Goal: Task Accomplishment & Management: Use online tool/utility

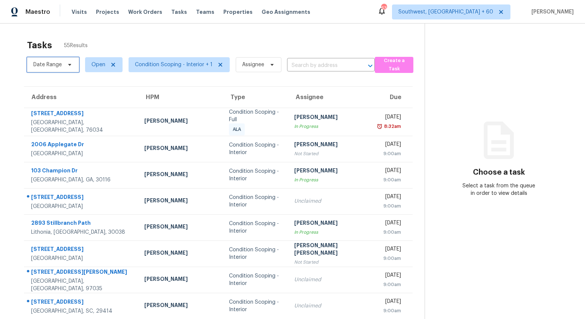
click at [61, 66] on span "Date Range" at bounding box center [47, 64] width 28 height 7
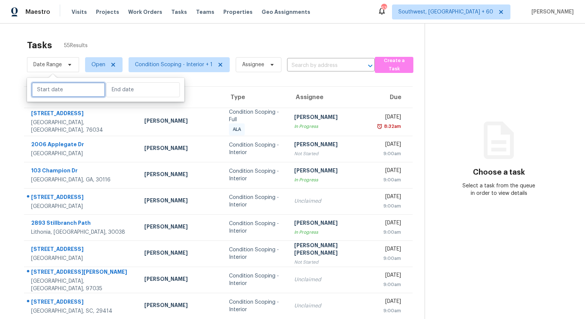
click at [63, 93] on input "text" at bounding box center [68, 89] width 74 height 15
select select "8"
select select "2025"
select select "9"
select select "2025"
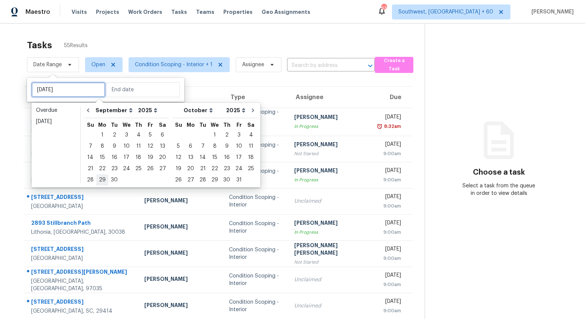
type input "Mon, Sep 29"
click at [99, 159] on div "15" at bounding box center [102, 157] width 12 height 10
type input "Mon, Sep 15"
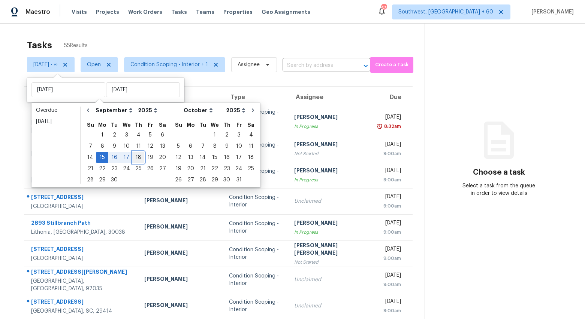
click at [133, 160] on div "18" at bounding box center [139, 157] width 12 height 10
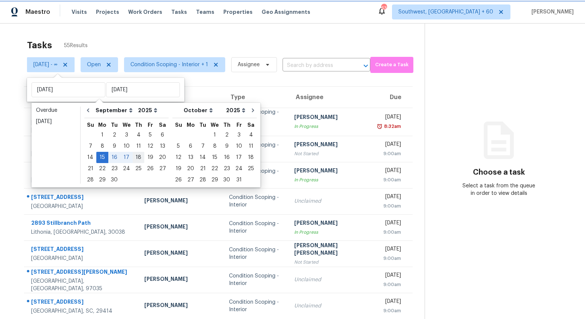
type input "Thu, Sep 18"
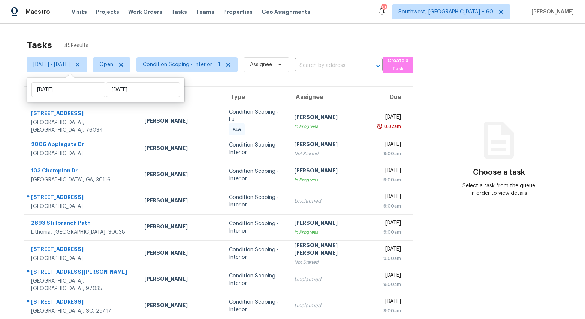
click at [154, 31] on div "Tasks 45 Results Mon, Sep 15 - Thu, Sep 18 Open Condition Scoping - Interior + …" at bounding box center [292, 208] width 585 height 369
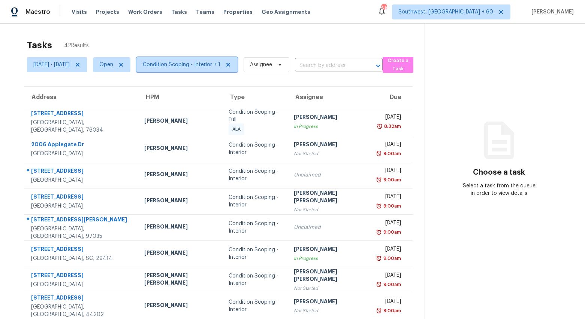
click at [196, 66] on span "Condition Scoping - Interior + 1" at bounding box center [182, 64] width 78 height 7
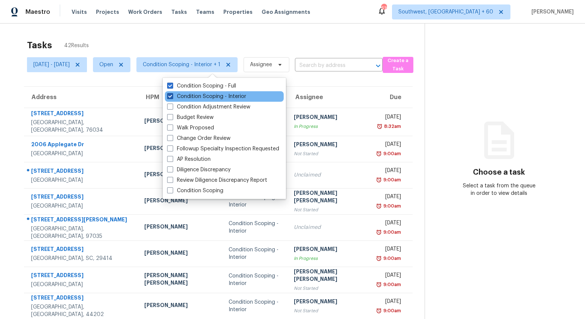
click at [192, 96] on label "Condition Scoping - Interior" at bounding box center [206, 96] width 79 height 7
click at [172, 96] on input "Condition Scoping - Interior" at bounding box center [169, 95] width 5 height 5
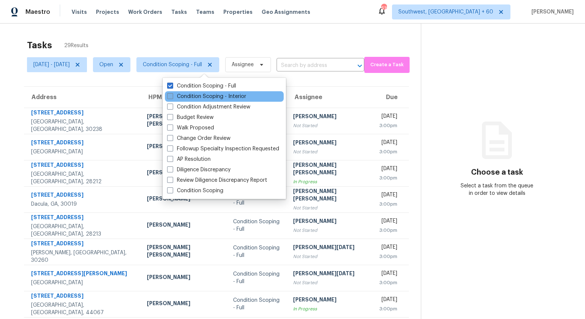
click at [192, 96] on label "Condition Scoping - Interior" at bounding box center [206, 96] width 79 height 7
click at [172, 96] on input "Condition Scoping - Interior" at bounding box center [169, 95] width 5 height 5
checkbox input "true"
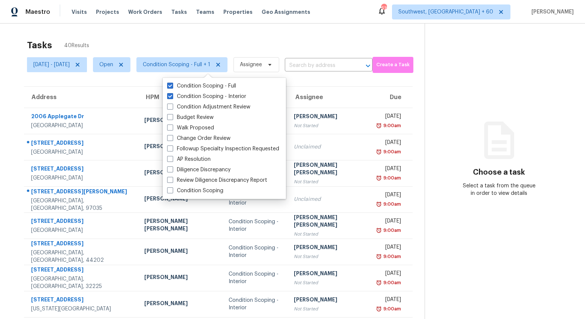
click at [228, 45] on div "Tasks 40 Results" at bounding box center [225, 45] width 397 height 19
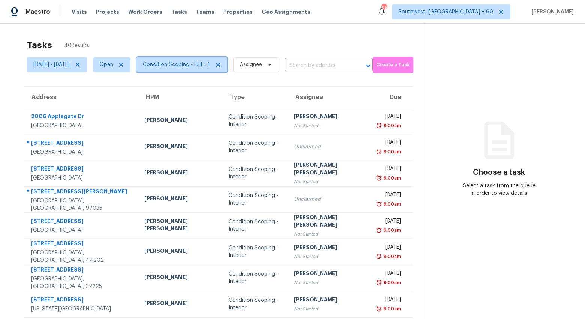
click at [198, 66] on span "Condition Scoping - Full + 1" at bounding box center [176, 64] width 67 height 7
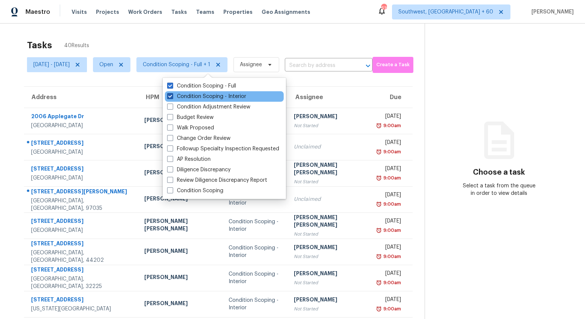
click at [193, 94] on label "Condition Scoping - Interior" at bounding box center [206, 96] width 79 height 7
click at [172, 94] on input "Condition Scoping - Interior" at bounding box center [169, 95] width 5 height 5
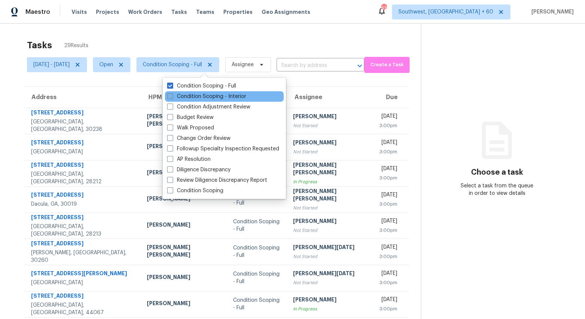
click at [193, 94] on label "Condition Scoping - Interior" at bounding box center [206, 96] width 79 height 7
click at [172, 94] on input "Condition Scoping - Interior" at bounding box center [169, 95] width 5 height 5
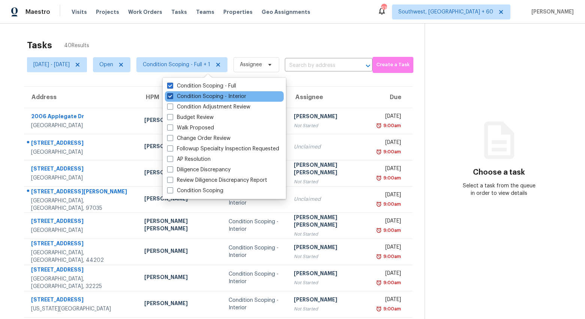
click at [191, 95] on label "Condition Scoping - Interior" at bounding box center [206, 96] width 79 height 7
click at [172, 95] on input "Condition Scoping - Interior" at bounding box center [169, 95] width 5 height 5
checkbox input "false"
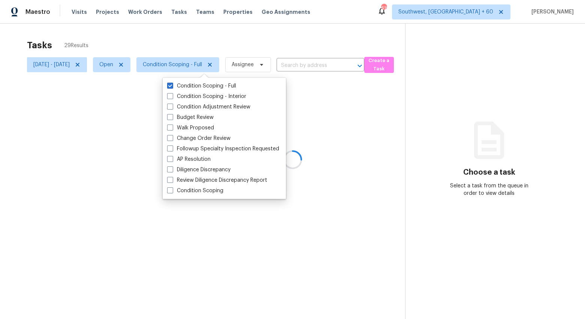
click at [161, 35] on div at bounding box center [292, 159] width 585 height 319
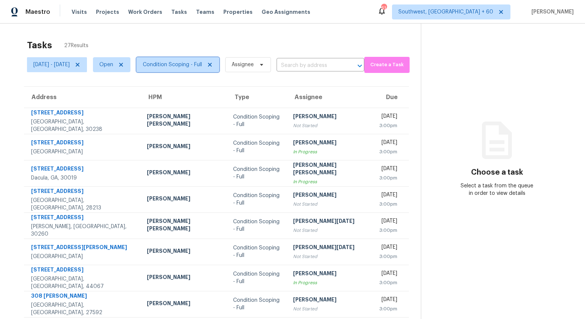
click at [197, 64] on span "Condition Scoping - Full" at bounding box center [172, 64] width 59 height 7
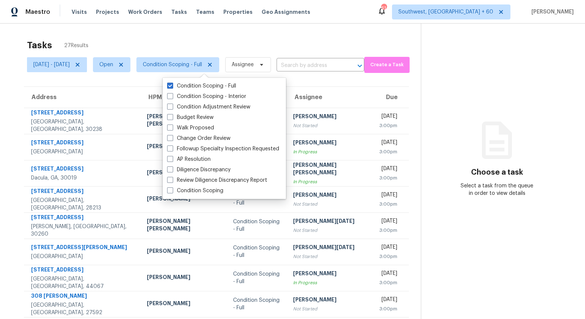
click at [191, 38] on div "Tasks 27 Results" at bounding box center [224, 45] width 394 height 19
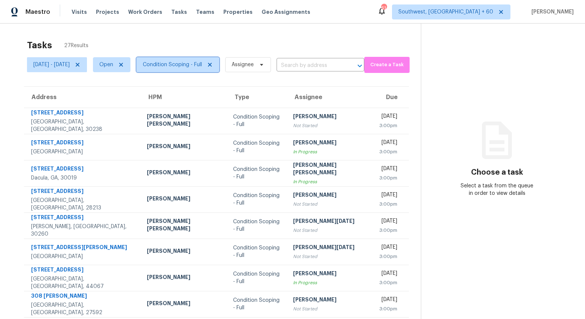
click at [202, 66] on span "Condition Scoping - Full" at bounding box center [172, 64] width 59 height 7
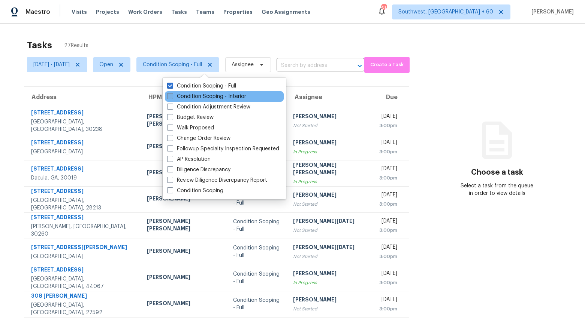
click at [196, 96] on label "Condition Scoping - Interior" at bounding box center [206, 96] width 79 height 7
click at [172, 96] on input "Condition Scoping - Interior" at bounding box center [169, 95] width 5 height 5
checkbox input "true"
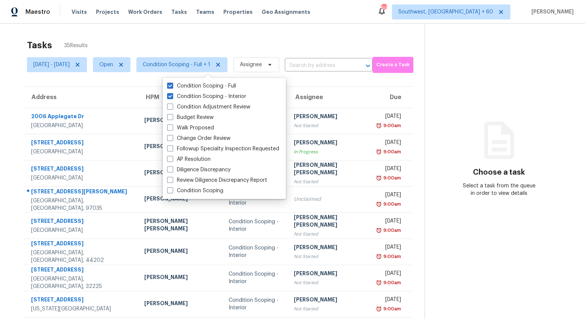
click at [161, 31] on div "Tasks 35 Results Mon, Sep 15 - Thu, Sep 18 Open Condition Scoping - Full + 1 As…" at bounding box center [292, 207] width 585 height 367
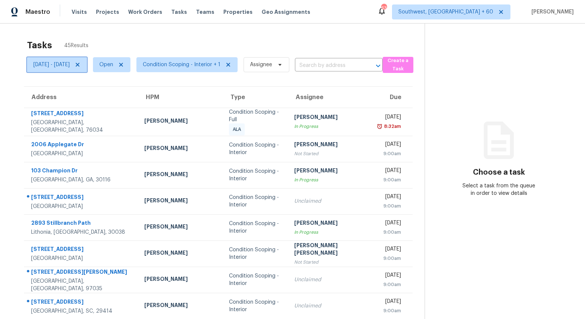
click at [70, 67] on span "Mon, Sep 15 - Thu, Sep 18" at bounding box center [51, 64] width 36 height 7
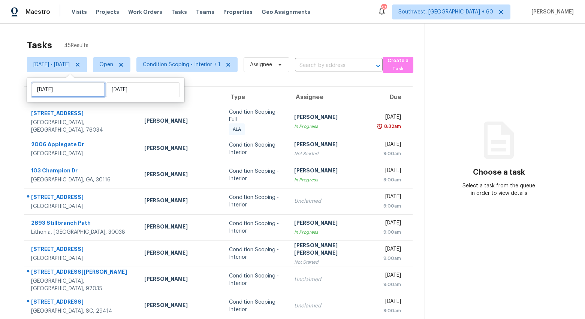
click at [78, 89] on input "Mon, Sep 15" at bounding box center [68, 89] width 74 height 15
select select "8"
select select "2025"
select select "9"
select select "2025"
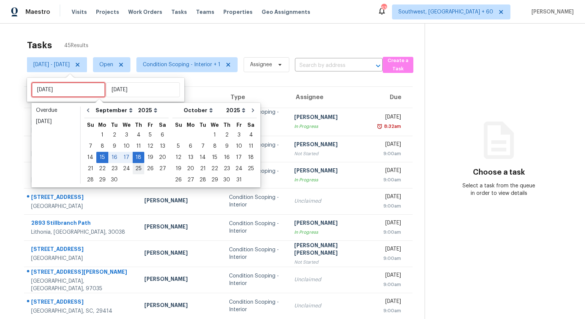
type input "Thu, Sep 25"
type input "Thu, Sep 18"
type input "Fri, Sep 19"
click at [148, 157] on div "19" at bounding box center [150, 157] width 12 height 10
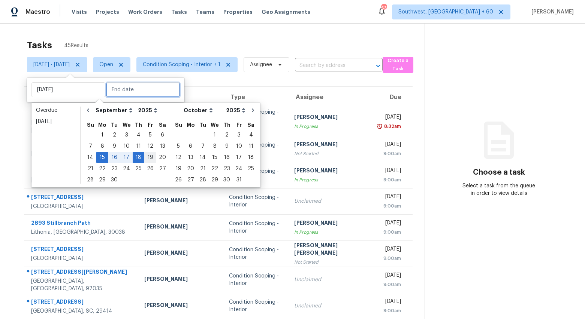
type input "Fri, Sep 19"
type input "Thu, Sep 18"
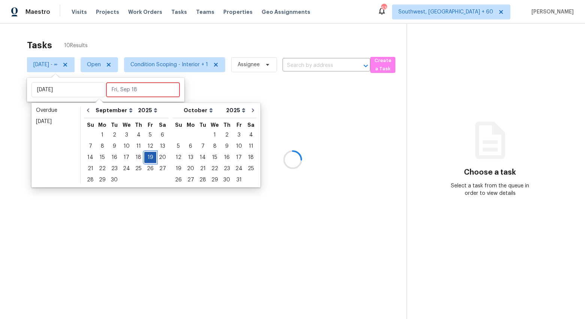
click at [148, 157] on div "19" at bounding box center [150, 157] width 12 height 10
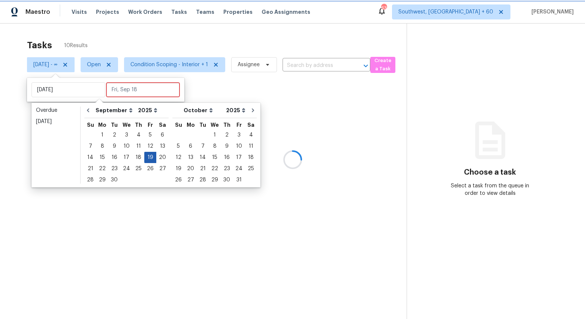
type input "Fri, Sep 19"
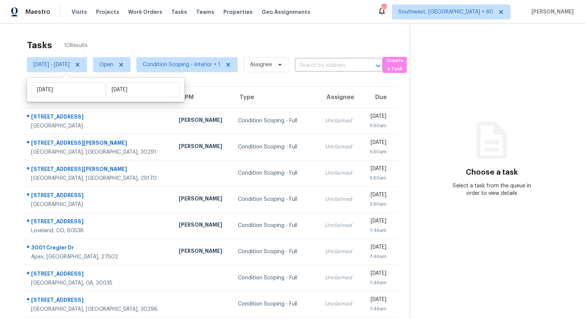
click at [115, 38] on div "Tasks 10 Results" at bounding box center [218, 45] width 383 height 19
click at [152, 31] on div "Tasks 10 Results Fri, Sep 19 - Fri, Sep 19 Open Condition Scoping - Interior + …" at bounding box center [292, 200] width 585 height 353
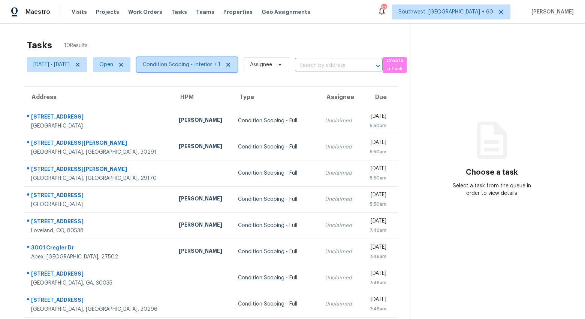
click at [181, 67] on span "Condition Scoping - Interior + 1" at bounding box center [182, 64] width 78 height 7
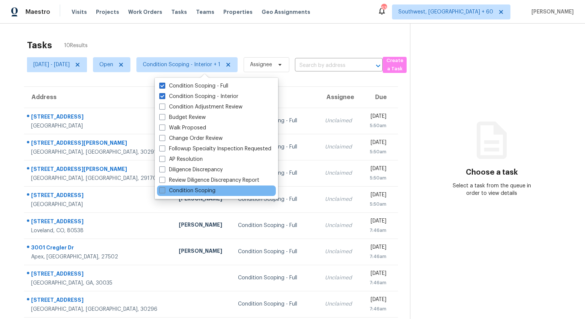
click at [181, 191] on label "Condition Scoping" at bounding box center [187, 190] width 56 height 7
click at [164, 191] on input "Condition Scoping" at bounding box center [161, 189] width 5 height 5
checkbox input "true"
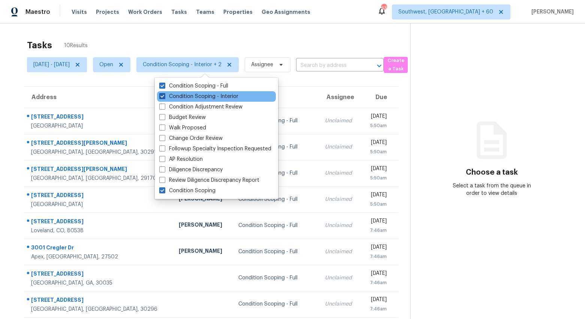
click at [185, 98] on label "Condition Scoping - Interior" at bounding box center [198, 96] width 79 height 7
click at [164, 98] on input "Condition Scoping - Interior" at bounding box center [161, 95] width 5 height 5
checkbox input "false"
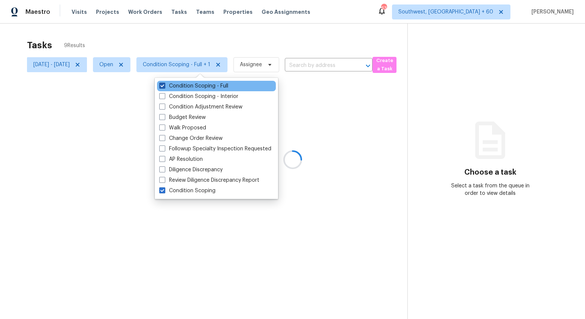
click at [184, 86] on label "Condition Scoping - Full" at bounding box center [193, 85] width 69 height 7
click at [164, 86] on input "Condition Scoping - Full" at bounding box center [161, 84] width 5 height 5
checkbox input "false"
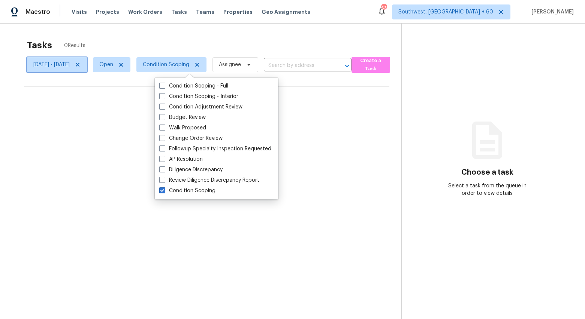
click at [69, 66] on span "[DATE] - [DATE]" at bounding box center [51, 64] width 36 height 7
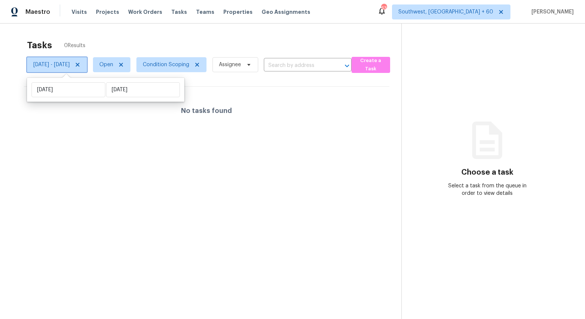
click at [81, 66] on icon at bounding box center [78, 65] width 6 height 6
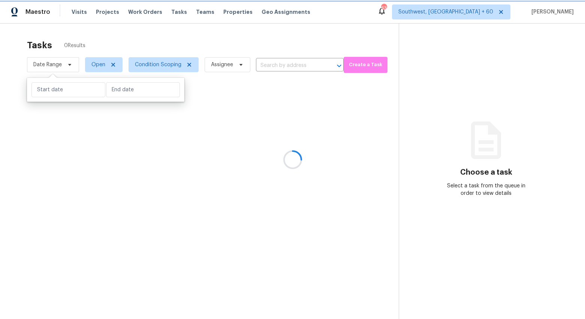
click at [106, 40] on div at bounding box center [292, 159] width 585 height 319
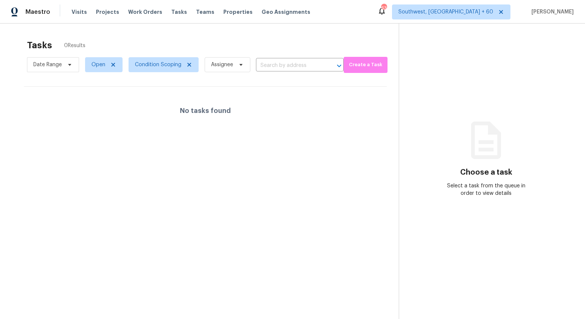
click at [189, 43] on div "Tasks 0 Results" at bounding box center [213, 45] width 372 height 19
click at [210, 29] on div "Tasks 0 Results Date Range Open Condition Scoping Assignee ​ Create a Task No t…" at bounding box center [292, 183] width 585 height 319
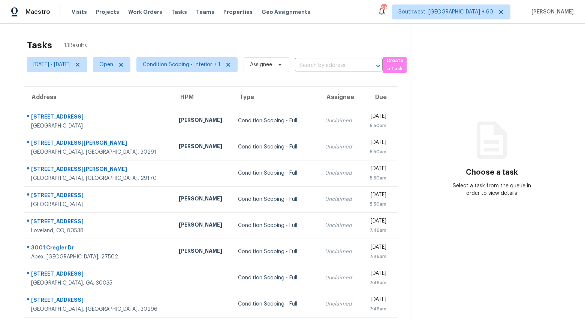
click at [79, 43] on span "13 Results" at bounding box center [75, 45] width 23 height 7
click at [191, 66] on span "Condition Scoping - Interior + 1" at bounding box center [182, 64] width 78 height 7
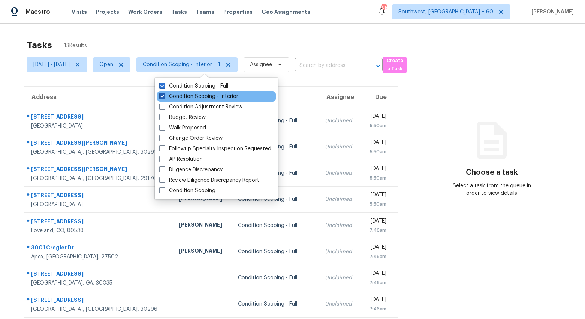
click at [185, 97] on label "Condition Scoping - Interior" at bounding box center [198, 96] width 79 height 7
click at [164, 97] on input "Condition Scoping - Interior" at bounding box center [161, 95] width 5 height 5
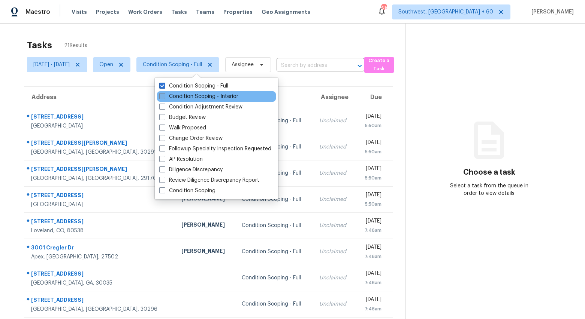
click at [185, 97] on label "Condition Scoping - Interior" at bounding box center [198, 96] width 79 height 7
click at [164, 97] on input "Condition Scoping - Interior" at bounding box center [161, 95] width 5 height 5
checkbox input "true"
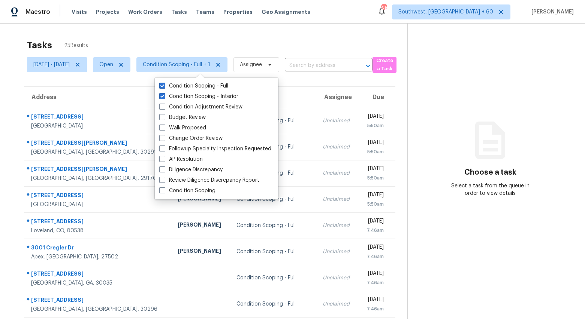
click at [129, 37] on div "Tasks 25 Results" at bounding box center [217, 45] width 380 height 19
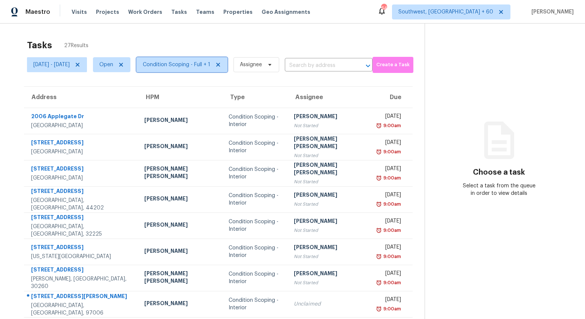
click at [203, 67] on span "Condition Scoping - Full + 1" at bounding box center [176, 64] width 67 height 7
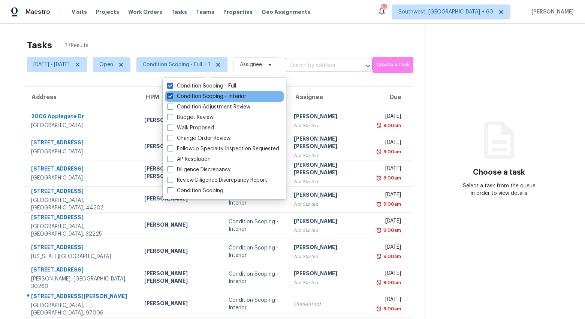
click at [202, 97] on label "Condition Scoping - Interior" at bounding box center [206, 96] width 79 height 7
click at [172, 97] on input "Condition Scoping - Interior" at bounding box center [169, 95] width 5 height 5
checkbox input "false"
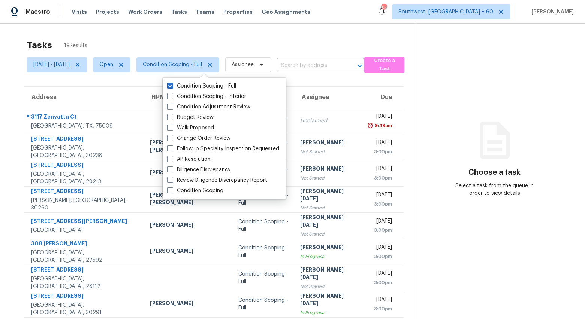
click at [199, 31] on div "Tasks 19 Results Mon, Sep 15 - Thu, Sep 18 Open Condition Scoping - Full Assign…" at bounding box center [292, 207] width 585 height 367
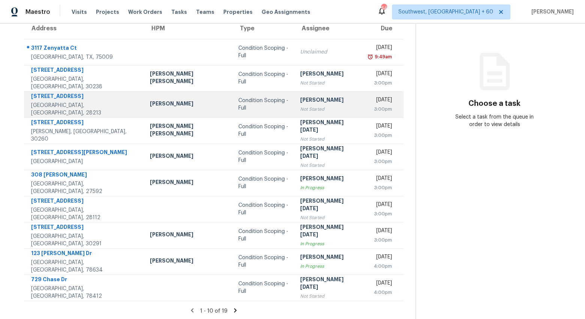
scroll to position [70, 0]
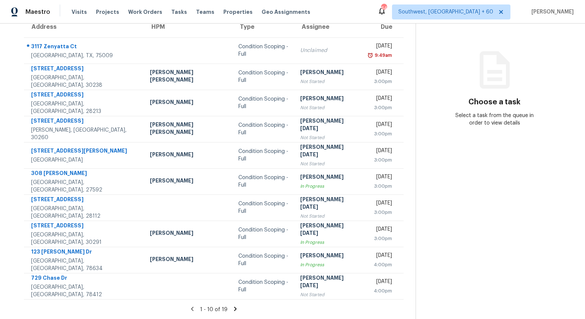
click at [234, 309] on icon at bounding box center [235, 309] width 3 height 4
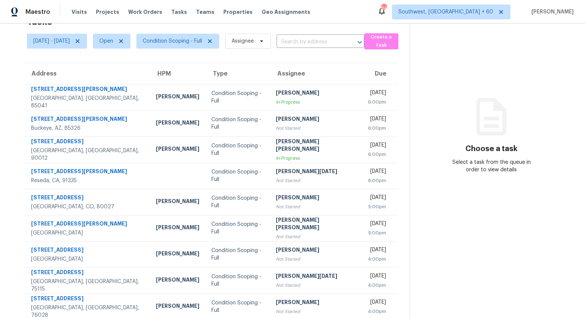
scroll to position [44, 0]
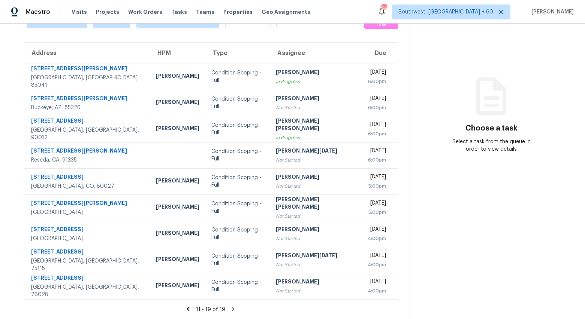
click at [189, 310] on icon at bounding box center [188, 309] width 7 height 7
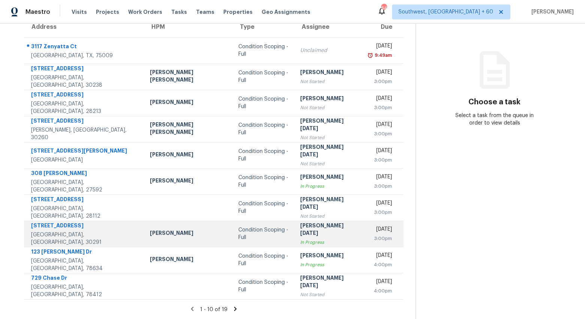
scroll to position [0, 0]
